Goal: Information Seeking & Learning: Learn about a topic

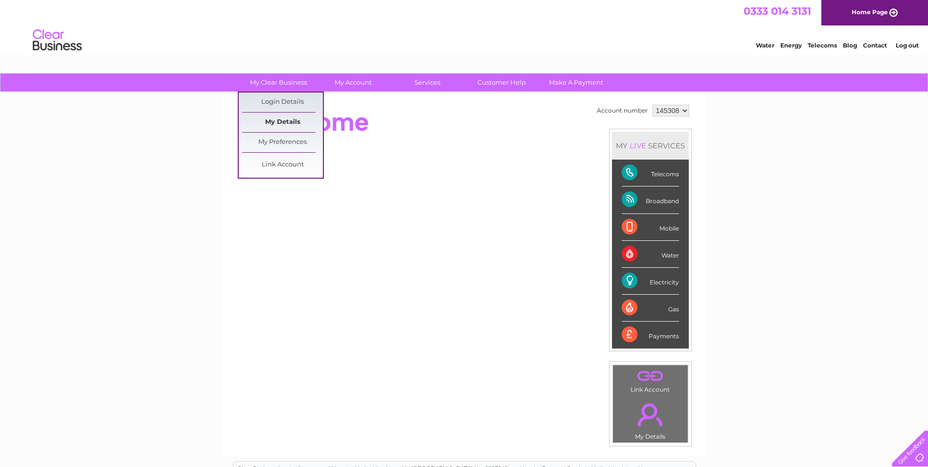
click at [267, 116] on link "My Details" at bounding box center [282, 123] width 81 height 20
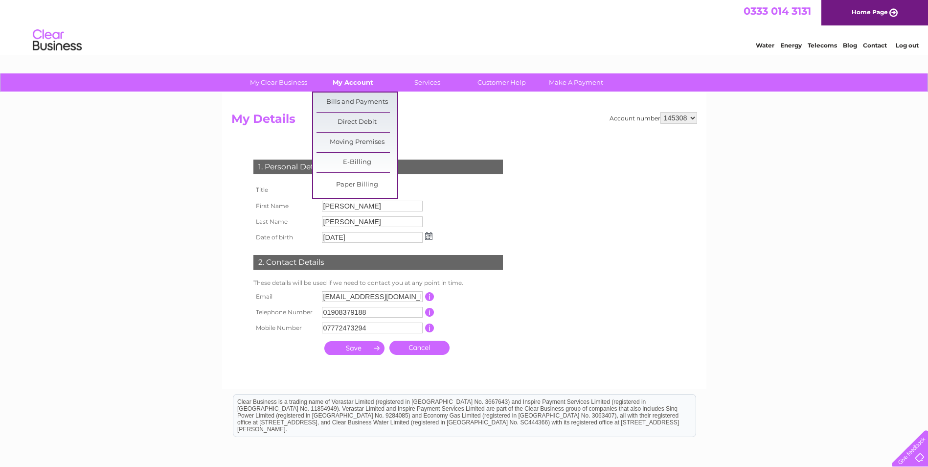
click at [347, 84] on link "My Account" at bounding box center [353, 82] width 81 height 18
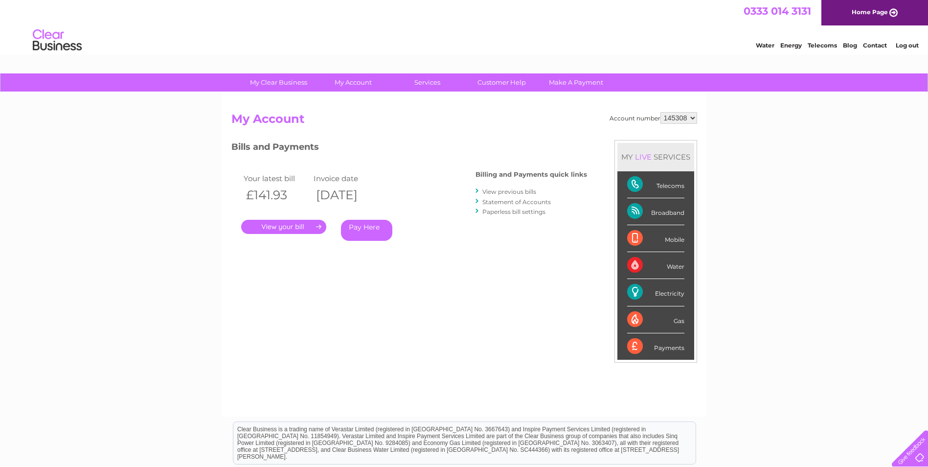
click at [527, 201] on link "Statement of Accounts" at bounding box center [516, 201] width 68 height 7
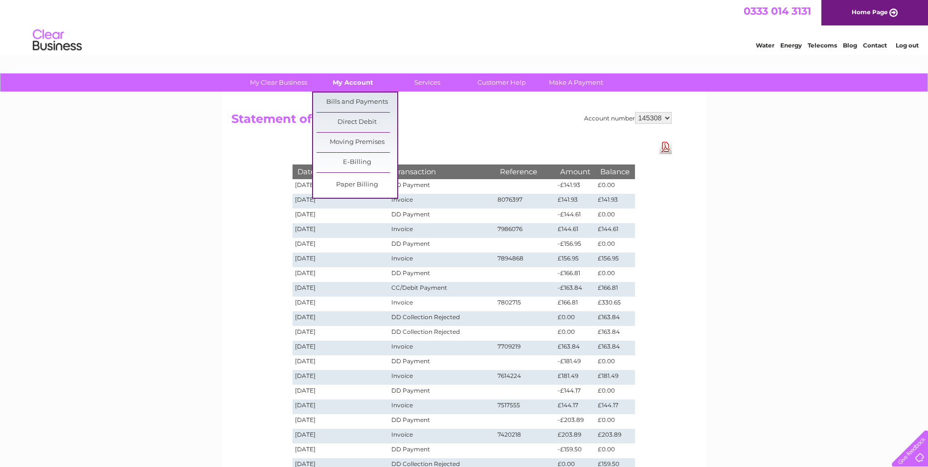
click at [359, 84] on link "My Account" at bounding box center [353, 82] width 81 height 18
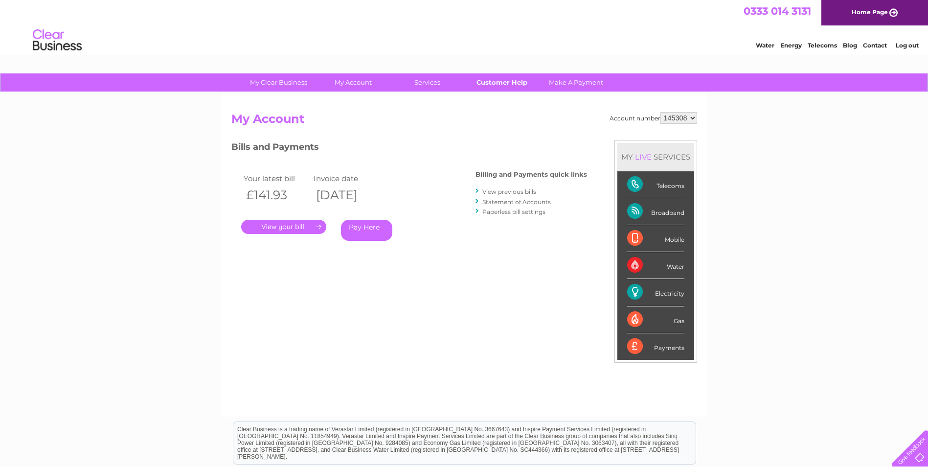
click at [502, 78] on link "Customer Help" at bounding box center [501, 82] width 81 height 18
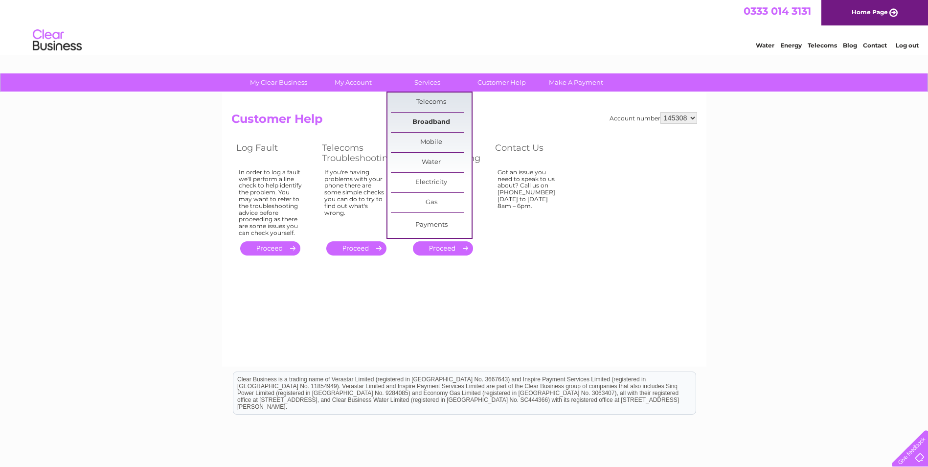
click at [427, 123] on link "Broadband" at bounding box center [431, 123] width 81 height 20
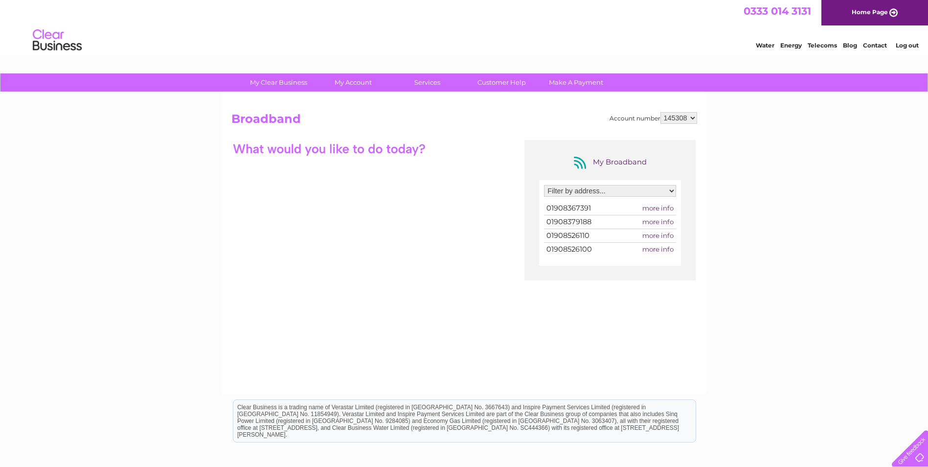
click at [669, 189] on select "Filter by address... [STREET_ADDRESS][PERSON_NAME][PERSON_NAME][PERSON_NAME] [S…" at bounding box center [610, 191] width 132 height 12
select select "1709327"
click at [544, 185] on select "Filter by address... [STREET_ADDRESS][PERSON_NAME][PERSON_NAME][PERSON_NAME] [S…" at bounding box center [610, 191] width 132 height 12
click at [648, 205] on span "more info" at bounding box center [657, 208] width 31 height 8
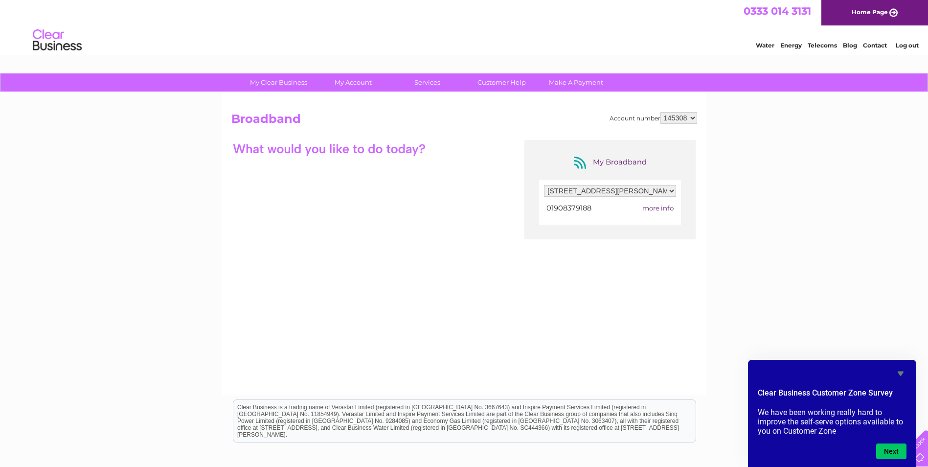
click at [648, 205] on span "more info" at bounding box center [657, 208] width 31 height 8
